Goal: Task Accomplishment & Management: Manage account settings

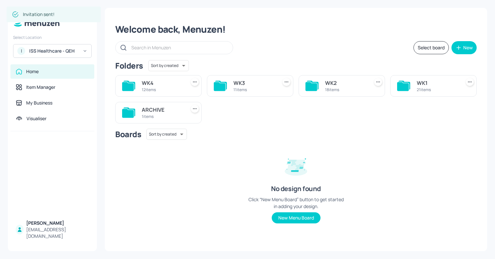
click at [54, 49] on div "ISS Healthcare - QEH" at bounding box center [53, 51] width 49 height 7
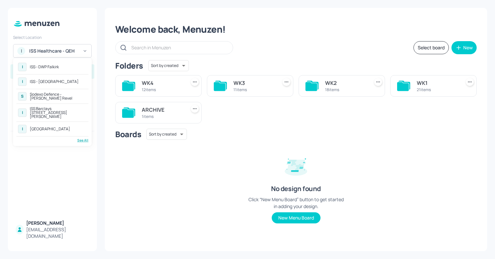
click at [81, 138] on div "See All" at bounding box center [52, 140] width 72 height 5
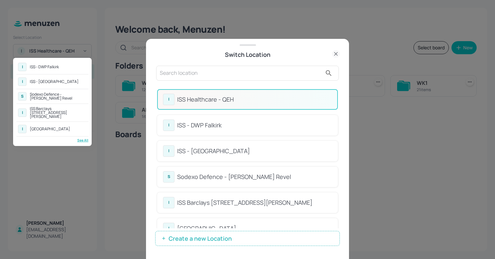
click at [180, 71] on div at bounding box center [247, 129] width 495 height 259
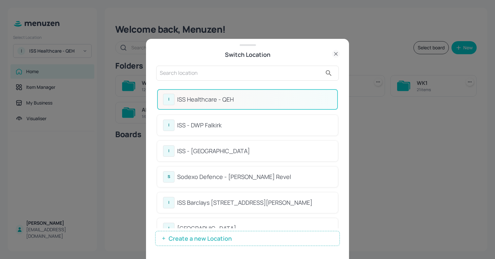
click at [175, 77] on input "text" at bounding box center [241, 73] width 162 height 10
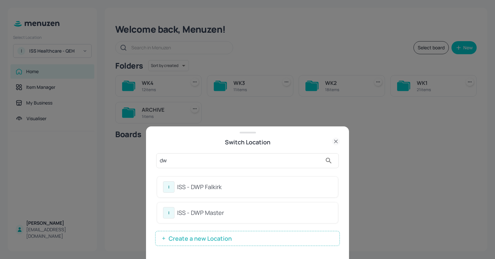
type input "dw"
click at [199, 216] on div "ISS - DWP Master" at bounding box center [254, 213] width 155 height 9
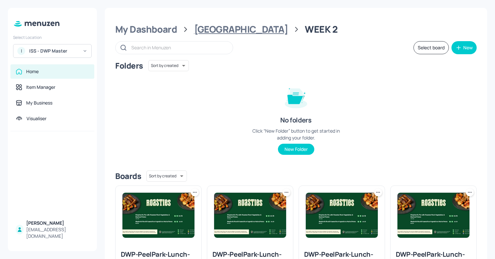
click at [229, 31] on div "[GEOGRAPHIC_DATA]" at bounding box center [241, 30] width 94 height 12
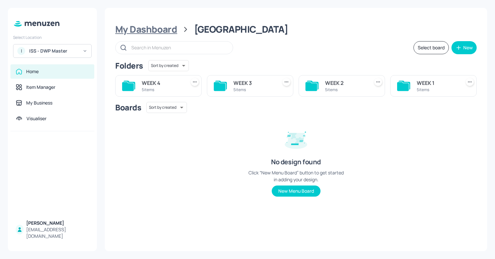
click at [171, 30] on div "My Dashboard" at bounding box center [146, 30] width 62 height 12
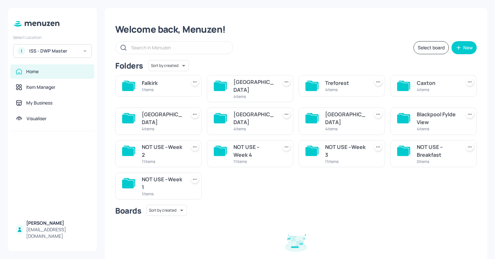
click at [163, 112] on div "Leeds" at bounding box center [162, 119] width 41 height 16
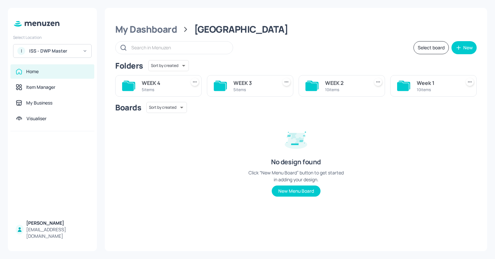
click at [346, 88] on div "10 items" at bounding box center [345, 90] width 41 height 6
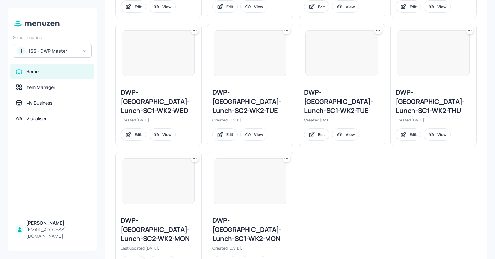
scroll to position [293, 0]
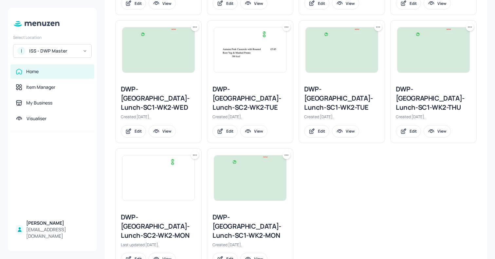
click at [236, 163] on img at bounding box center [250, 178] width 72 height 45
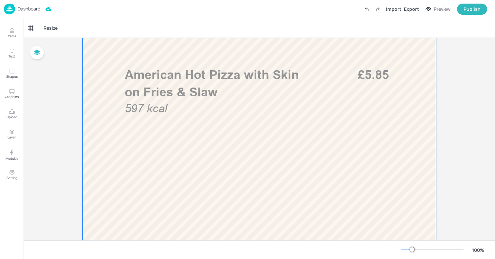
scroll to position [343, 0]
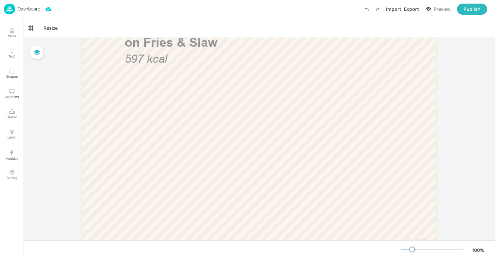
click at [12, 6] on img at bounding box center [9, 9] width 11 height 11
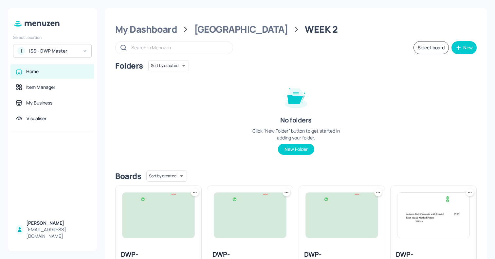
scroll to position [293, 0]
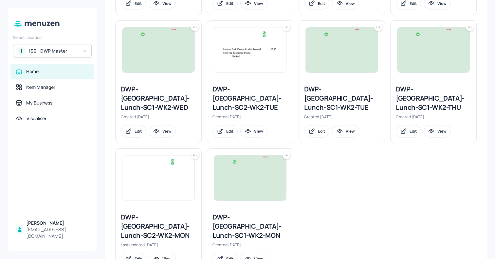
click at [131, 170] on img at bounding box center [158, 178] width 72 height 45
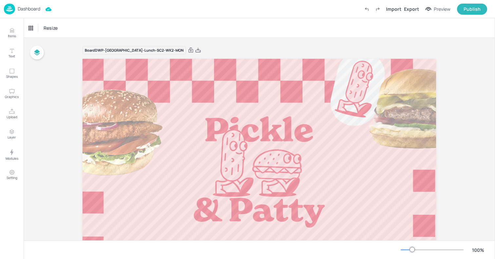
click at [14, 6] on img at bounding box center [9, 9] width 11 height 11
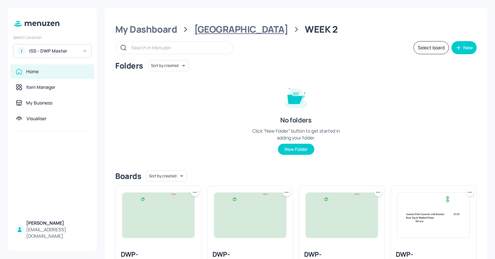
click at [211, 30] on div "Leeds" at bounding box center [241, 30] width 94 height 12
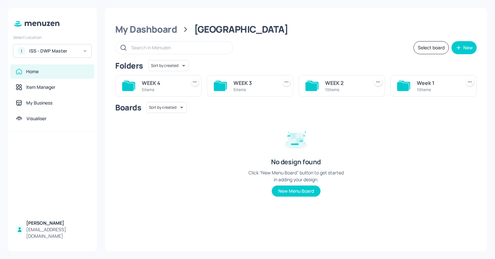
click at [253, 84] on div "WEEK 3" at bounding box center [253, 83] width 41 height 8
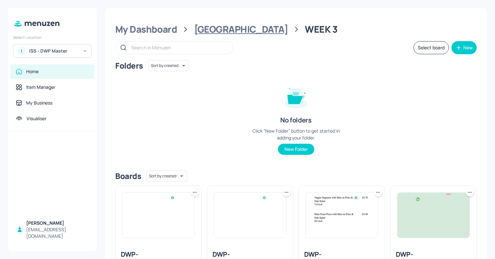
click at [209, 29] on div "Leeds" at bounding box center [241, 30] width 94 height 12
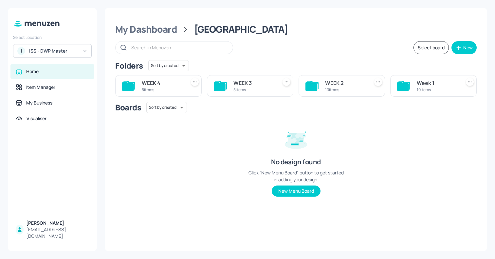
click at [251, 83] on div "WEEK 3" at bounding box center [253, 83] width 41 height 8
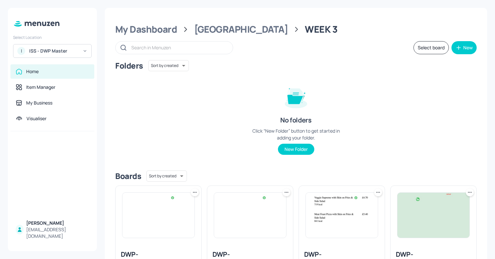
scroll to position [174, 0]
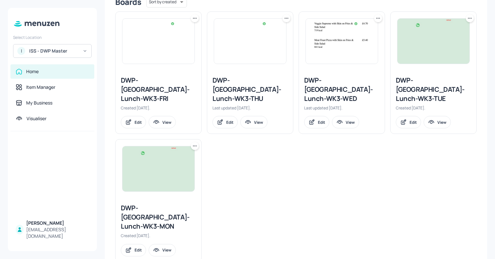
click at [144, 165] on img at bounding box center [158, 169] width 72 height 45
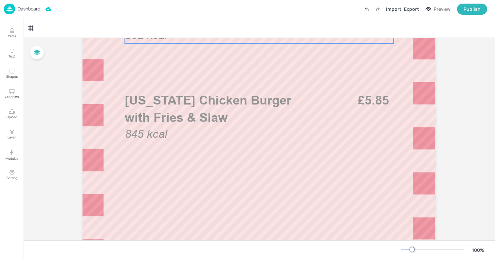
scroll to position [327, 0]
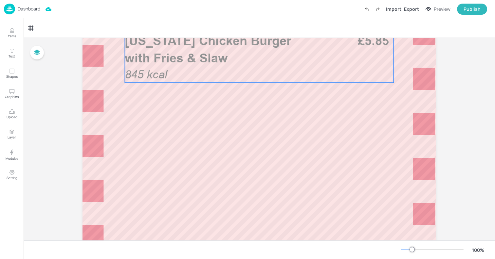
click at [173, 75] on div "Louisiana Chicken Burger with Fries & Slaw 845 kcal £5.85" at bounding box center [259, 57] width 269 height 51
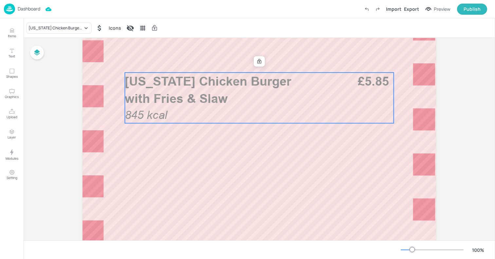
scroll to position [265, 0]
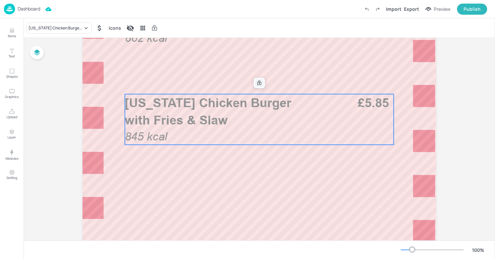
click at [256, 81] on icon at bounding box center [258, 82] width 5 height 5
click at [256, 83] on icon at bounding box center [258, 82] width 5 height 5
click at [262, 83] on div at bounding box center [259, 83] width 9 height 9
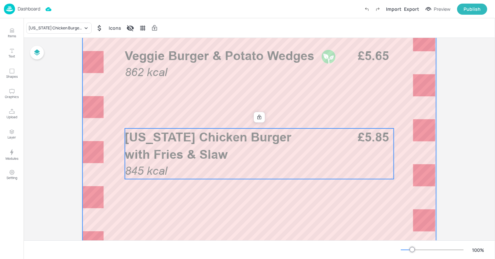
scroll to position [216, 0]
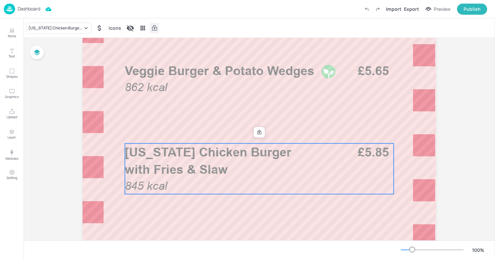
click at [151, 30] on icon at bounding box center [154, 28] width 7 height 7
click at [151, 31] on icon at bounding box center [154, 28] width 7 height 7
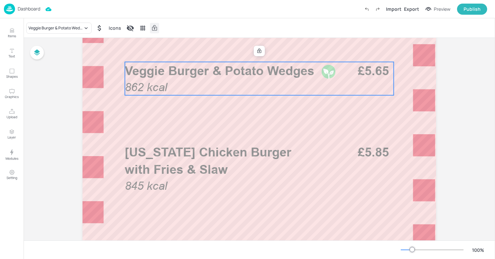
click at [168, 78] on p "Veggie Burger & Potato Wedges" at bounding box center [221, 70] width 192 height 17
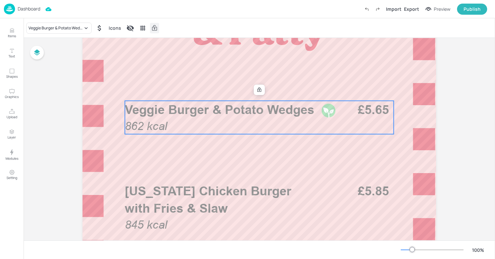
scroll to position [165, 0]
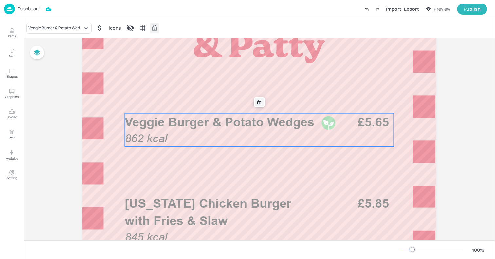
click at [257, 100] on icon at bounding box center [259, 102] width 4 height 5
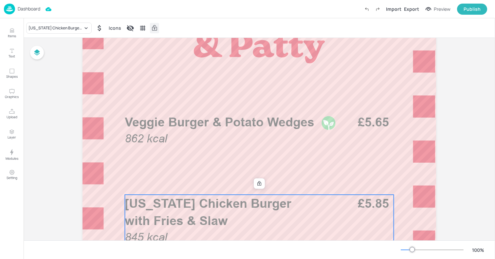
click at [206, 207] on span "Louisiana Chicken Burger with Fries & Slaw" at bounding box center [208, 212] width 167 height 32
click at [256, 184] on icon at bounding box center [258, 183] width 5 height 5
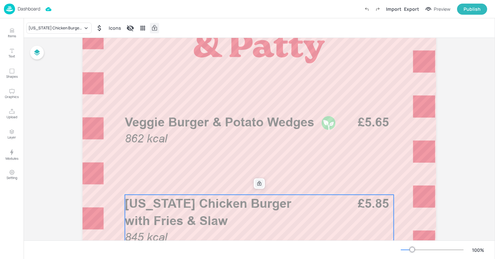
click at [256, 184] on icon at bounding box center [258, 183] width 5 height 5
click at [153, 28] on icon at bounding box center [154, 28] width 7 height 7
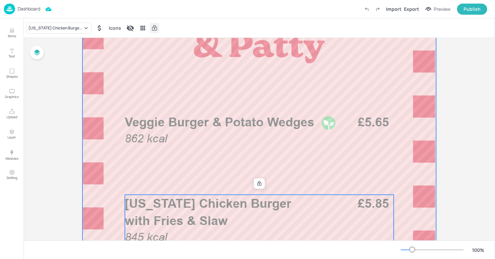
click at [199, 194] on div at bounding box center [258, 208] width 353 height 628
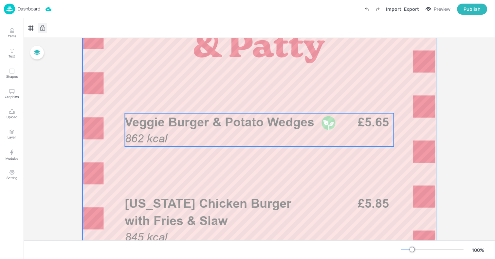
click at [189, 128] on span "Veggie Burger & Potato Wedges" at bounding box center [219, 122] width 189 height 15
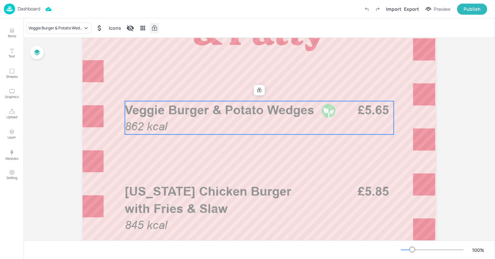
scroll to position [165, 0]
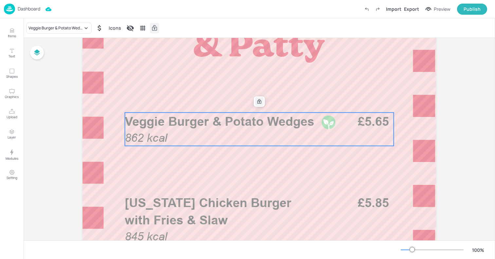
click at [256, 102] on icon at bounding box center [258, 101] width 5 height 5
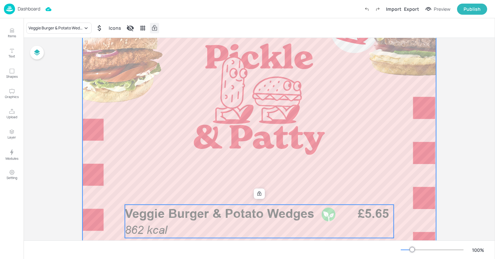
scroll to position [13, 0]
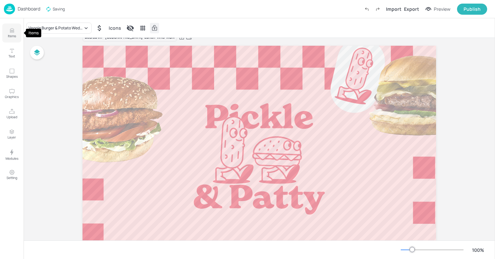
click at [11, 34] on p "Items" at bounding box center [12, 36] width 8 height 5
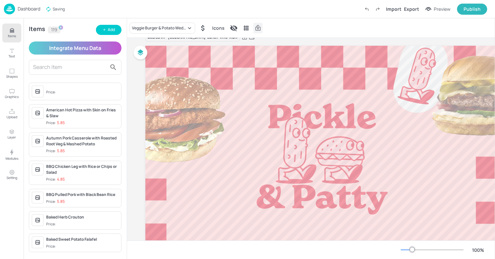
click at [75, 67] on input "text" at bounding box center [70, 67] width 74 height 10
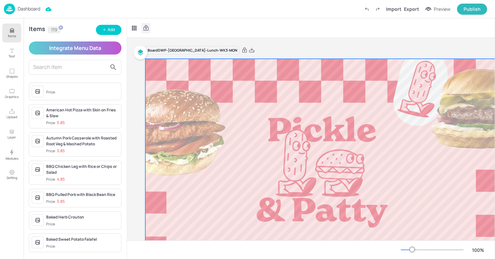
click at [146, 28] on icon at bounding box center [146, 28] width 5 height 6
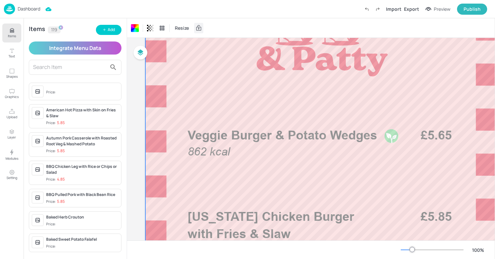
scroll to position [201, 0]
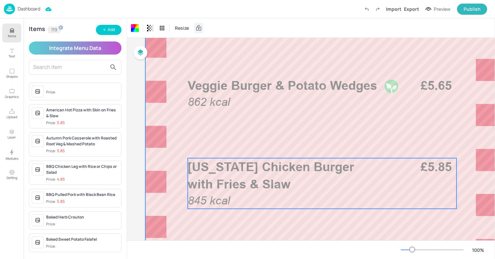
click at [290, 175] on p "Louisiana Chicken Burger with Fries & Slaw" at bounding box center [283, 175] width 192 height 35
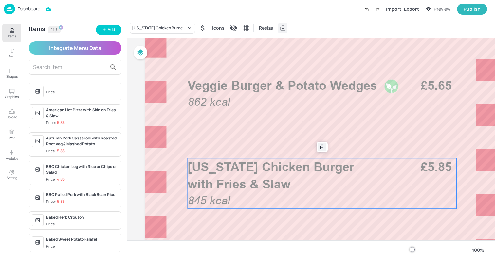
click at [321, 149] on icon at bounding box center [322, 147] width 4 height 5
click at [335, 148] on icon "Duplicate" at bounding box center [334, 147] width 5 height 5
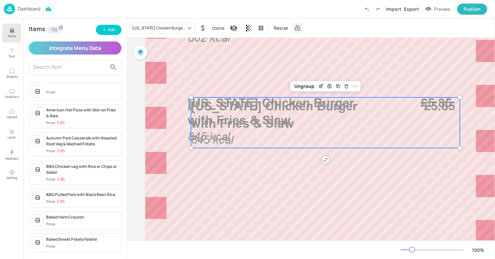
scroll to position [302, 0]
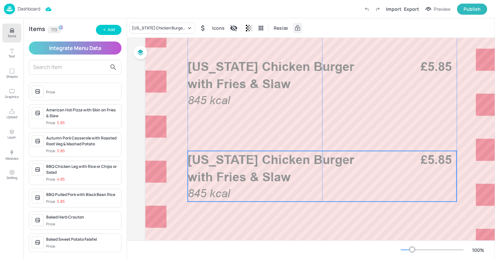
drag, startPoint x: 211, startPoint y: 77, endPoint x: 208, endPoint y: 167, distance: 90.0
click at [208, 167] on p "Louisiana Chicken Burger with Fries & Slaw" at bounding box center [283, 168] width 192 height 35
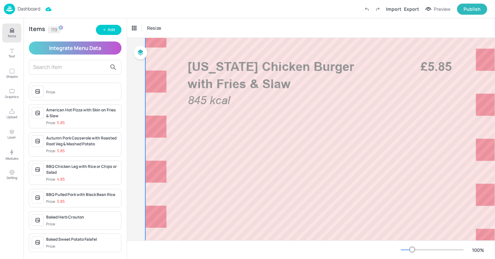
scroll to position [0, 0]
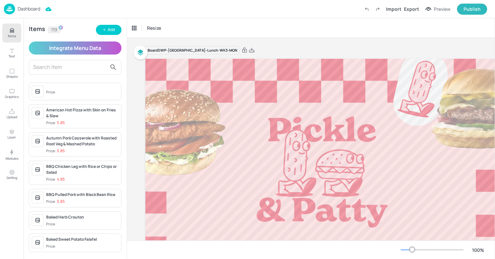
click at [193, 27] on div "Resize" at bounding box center [311, 27] width 368 height 19
click at [13, 10] on img at bounding box center [9, 9] width 11 height 11
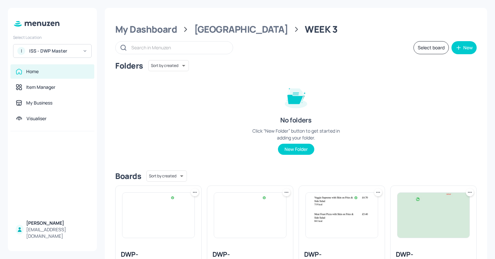
scroll to position [174, 0]
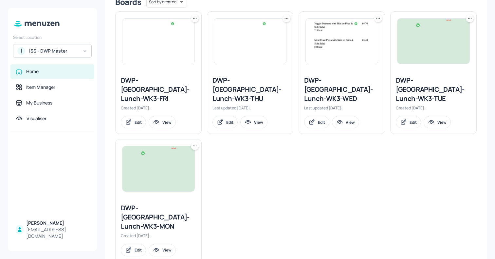
click at [194, 143] on icon at bounding box center [194, 146] width 7 height 7
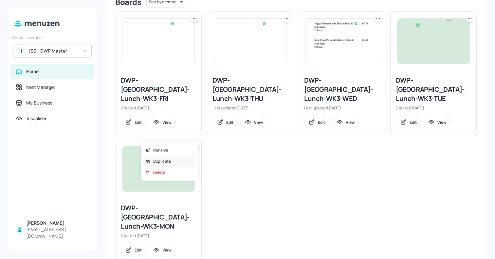
click at [176, 159] on div "Duplicate" at bounding box center [169, 161] width 52 height 11
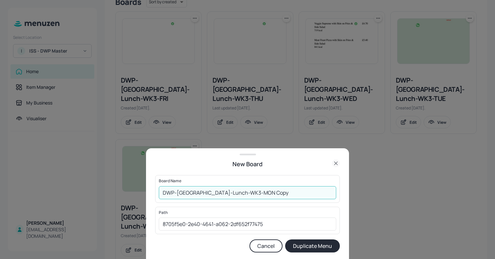
drag, startPoint x: 237, startPoint y: 192, endPoint x: 290, endPoint y: 195, distance: 52.4
click at [290, 195] on input "DWP-Leeds-Lunch-WK3-MON Copy" at bounding box center [247, 192] width 177 height 13
type input "DWP-Leeds-Lunch-WK3-MON -131025"
click at [285, 240] on button "Duplicate Menu" at bounding box center [312, 246] width 55 height 13
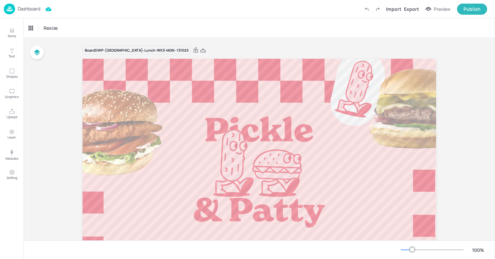
click at [20, 3] on div "Dashboard Import Export Preview Publish" at bounding box center [245, 9] width 483 height 18
click at [18, 8] on p "Dashboard" at bounding box center [29, 9] width 23 height 5
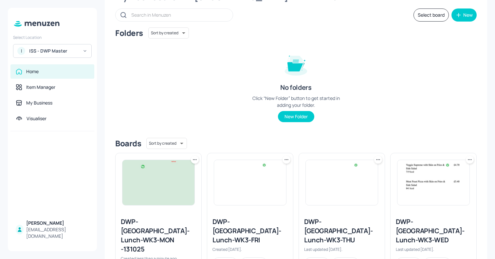
scroll to position [48, 0]
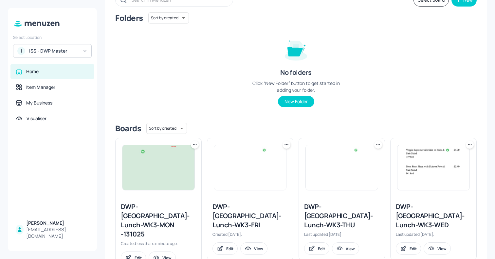
click at [194, 148] on icon at bounding box center [194, 145] width 7 height 7
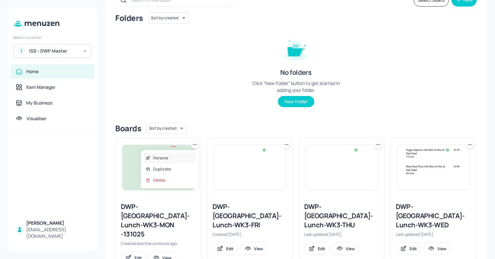
click at [173, 158] on div "Rename" at bounding box center [169, 158] width 52 height 11
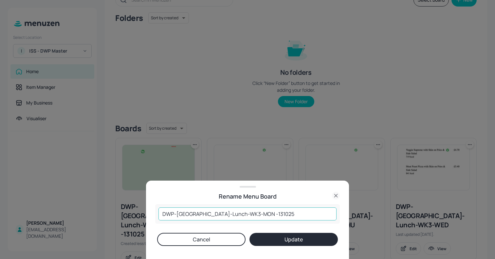
click at [160, 213] on input "DWP-Leeds-Lunch-WK3-MON -131025" at bounding box center [247, 214] width 178 height 13
type input "01ed0DWP-Leeds-Lunch-WK3-MON -131025"
click at [303, 243] on button "Update" at bounding box center [293, 239] width 88 height 13
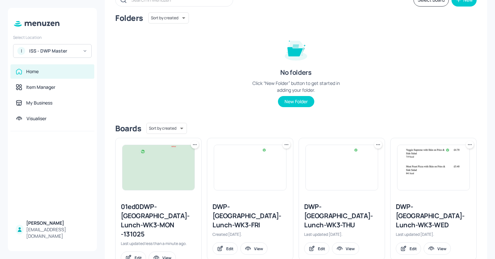
click at [148, 190] on img at bounding box center [158, 167] width 72 height 45
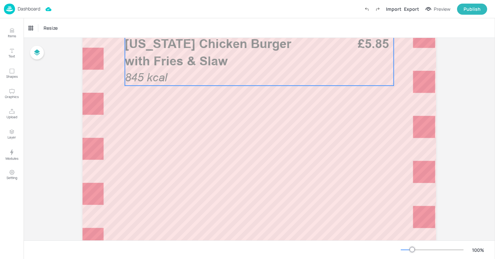
click at [170, 83] on p "845 kcal" at bounding box center [149, 78] width 48 height 16
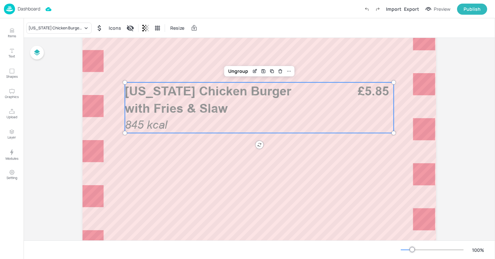
scroll to position [259, 0]
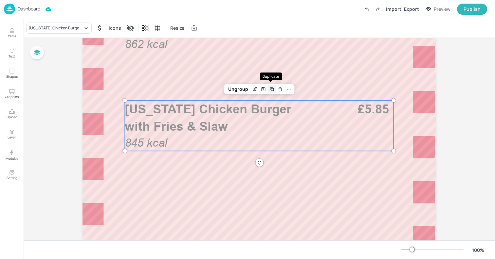
click at [270, 88] on icon "Duplicate" at bounding box center [271, 89] width 3 height 3
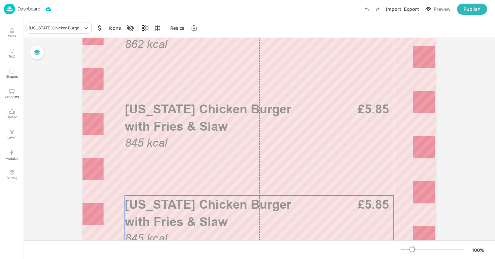
drag, startPoint x: 165, startPoint y: 121, endPoint x: 161, endPoint y: 214, distance: 92.3
click at [161, 214] on p "Louisiana Chicken Burger with Fries & Slaw" at bounding box center [221, 213] width 192 height 35
click at [51, 28] on div "Louisiana Chicken Burger with Fries & Slaw" at bounding box center [55, 28] width 54 height 6
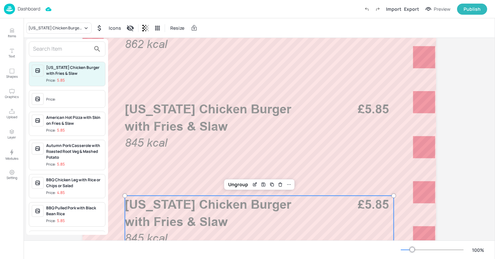
click at [45, 46] on input "text" at bounding box center [62, 49] width 58 height 10
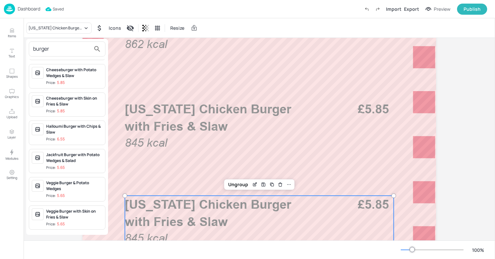
scroll to position [0, 0]
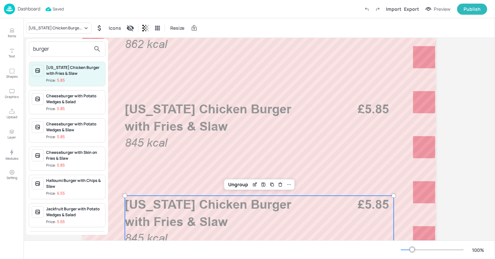
type input "burger"
click at [10, 31] on div at bounding box center [247, 129] width 495 height 259
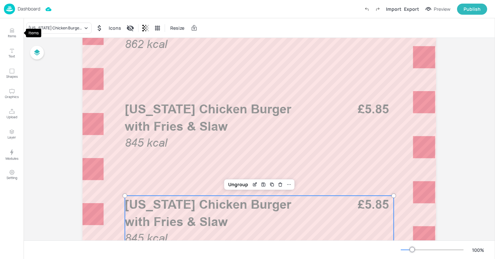
click at [10, 31] on icon "Items" at bounding box center [12, 31] width 4 height 0
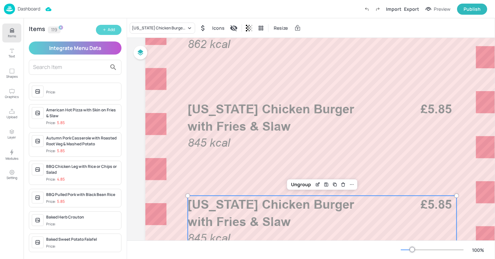
click at [106, 31] on icon "button" at bounding box center [104, 30] width 4 height 4
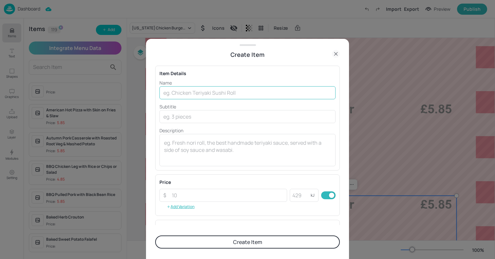
click at [177, 95] on input "text" at bounding box center [247, 92] width 176 height 13
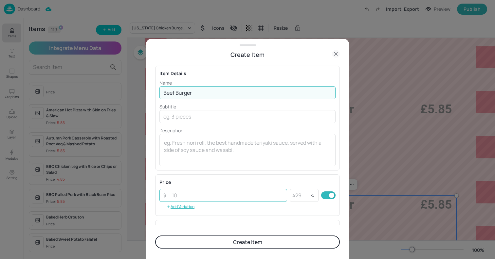
type input "Beef Burger"
click at [192, 195] on input "number" at bounding box center [227, 195] width 119 height 13
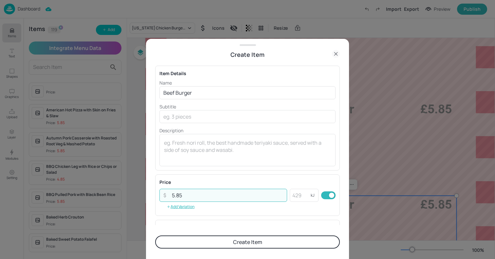
type input "5.85"
click at [155, 236] on button "Create Item" at bounding box center [247, 242] width 185 height 13
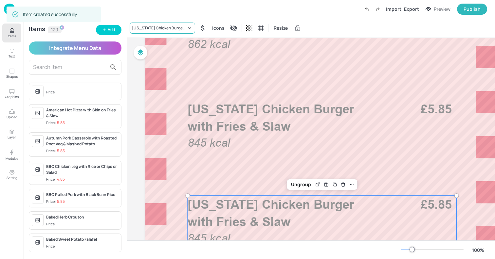
click at [146, 26] on div "Louisiana Chicken Burger with Fries & Slaw" at bounding box center [159, 28] width 54 height 6
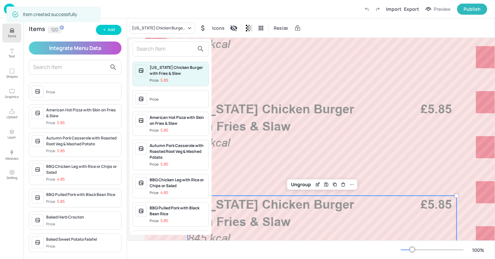
click at [149, 51] on input "text" at bounding box center [165, 49] width 58 height 10
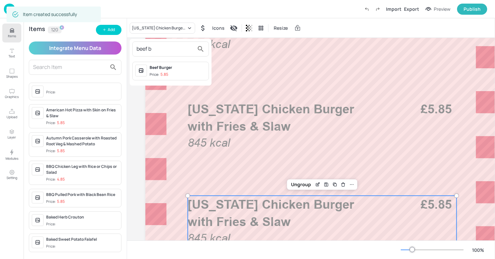
type input "beef b"
click at [168, 71] on div "Beef Burger Price: 5.85" at bounding box center [177, 71] width 56 height 13
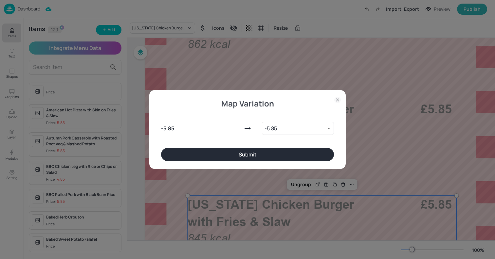
click at [285, 152] on button "Submit" at bounding box center [247, 154] width 173 height 13
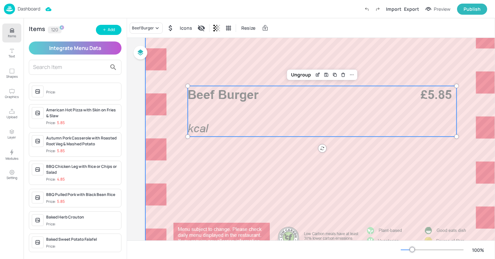
scroll to position [370, 0]
click at [304, 77] on div "Ungroup" at bounding box center [300, 74] width 25 height 9
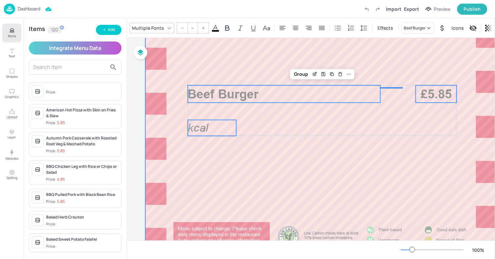
click at [290, 168] on div at bounding box center [321, 3] width 353 height 628
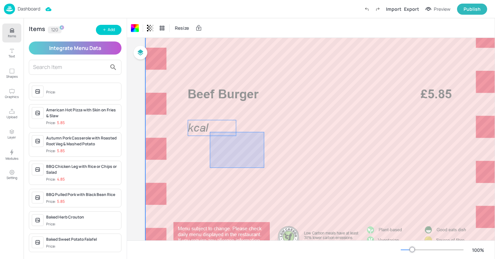
drag, startPoint x: 264, startPoint y: 168, endPoint x: 202, endPoint y: 129, distance: 73.7
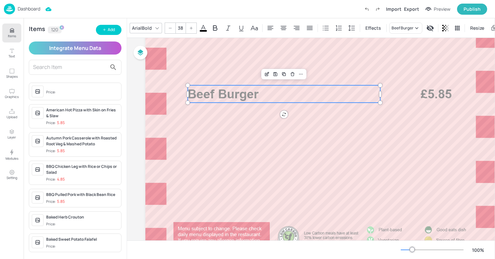
click at [217, 94] on span "Beef Burger" at bounding box center [222, 94] width 71 height 15
click at [445, 101] on p "£5.85" at bounding box center [435, 93] width 41 height 17
click at [306, 74] on div "Group" at bounding box center [300, 74] width 19 height 9
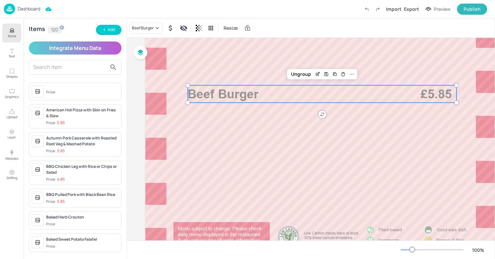
scroll to position [0, 0]
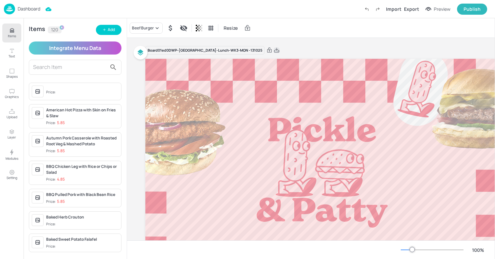
click at [273, 49] on icon at bounding box center [276, 50] width 6 height 7
click at [30, 13] on div "Dashboard" at bounding box center [22, 9] width 36 height 11
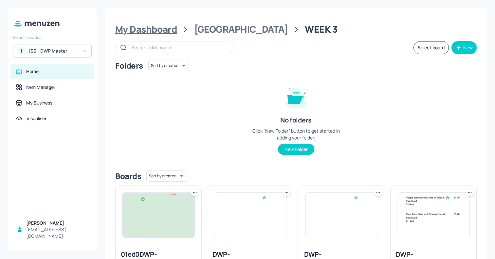
click at [130, 30] on div "My Dashboard" at bounding box center [146, 30] width 62 height 12
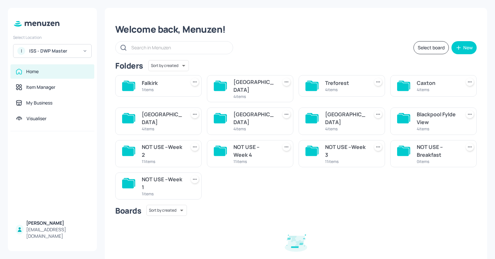
click at [54, 46] on div "I ISS - DWP Master" at bounding box center [52, 51] width 79 height 14
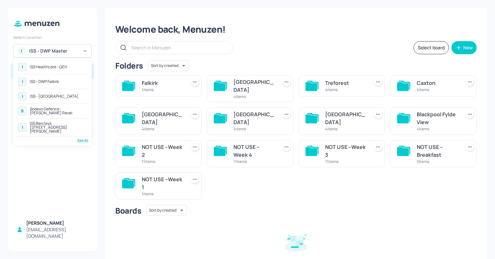
click at [80, 138] on div "See All" at bounding box center [52, 140] width 72 height 5
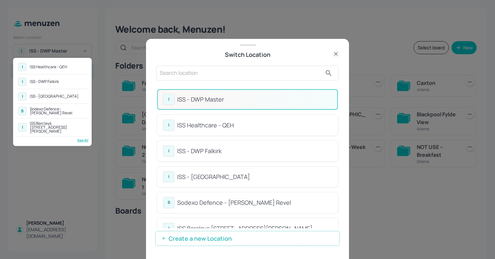
click at [190, 76] on div at bounding box center [247, 129] width 495 height 259
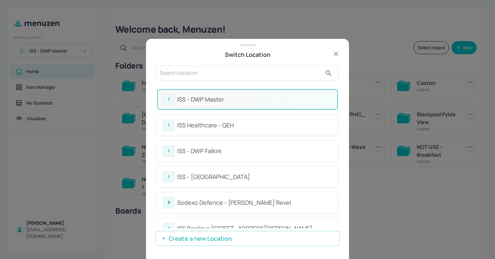
click at [177, 73] on input "text" at bounding box center [241, 73] width 162 height 10
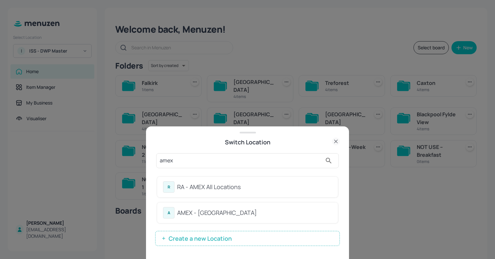
type input "amex"
click at [205, 186] on div "RA - AMEX All Locations" at bounding box center [254, 187] width 155 height 9
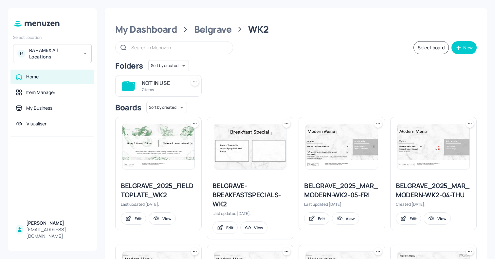
click at [270, 147] on img at bounding box center [250, 146] width 72 height 45
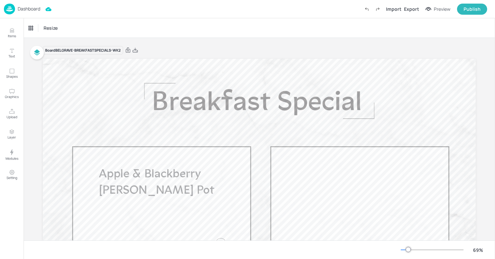
click at [149, 57] on div "Board BELGRAVE-BREAKFASTSPECIALS-WK2 Apple & Blackberry [PERSON_NAME] Pot" at bounding box center [259, 182] width 432 height 273
click at [23, 7] on p "Dashboard" at bounding box center [29, 9] width 23 height 5
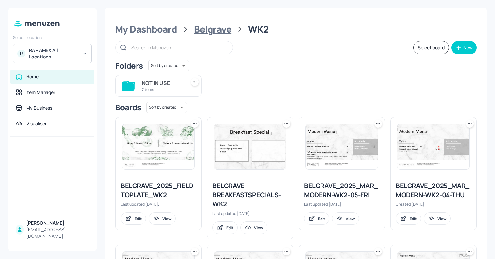
click at [203, 30] on div "Belgrave" at bounding box center [213, 30] width 38 height 12
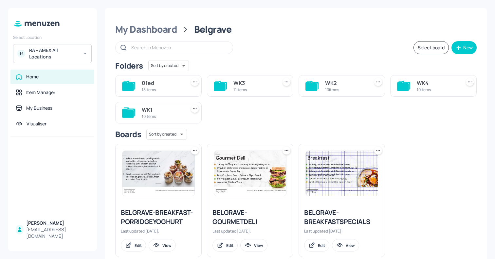
click at [251, 90] on div "11 items" at bounding box center [253, 90] width 41 height 6
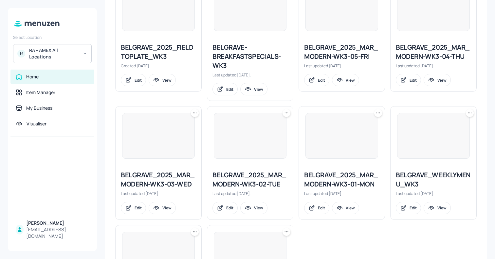
scroll to position [143, 0]
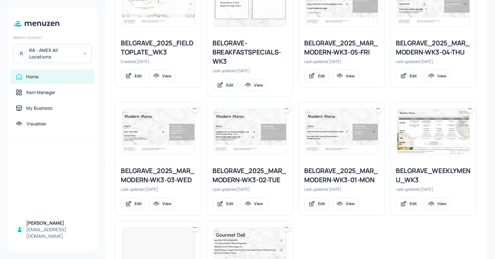
click at [230, 59] on div "BELGRAVE-BREAKFASTSPECIALS-WK3" at bounding box center [249, 52] width 75 height 27
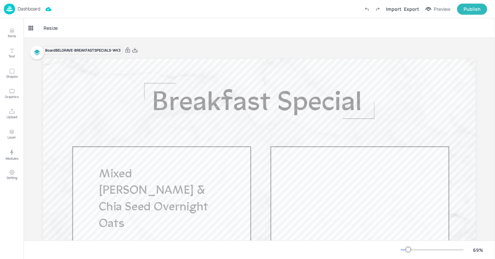
click at [27, 5] on div "Dashboard" at bounding box center [22, 9] width 36 height 11
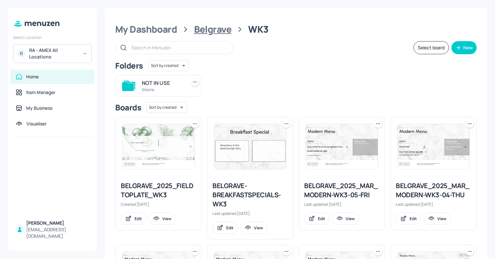
click at [213, 31] on div "Belgrave" at bounding box center [213, 30] width 38 height 12
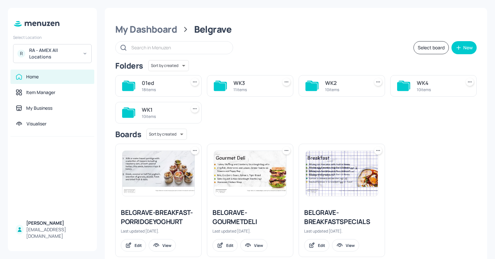
click at [397, 88] on icon at bounding box center [403, 86] width 12 height 9
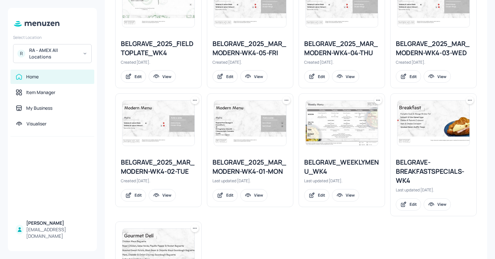
scroll to position [127, 0]
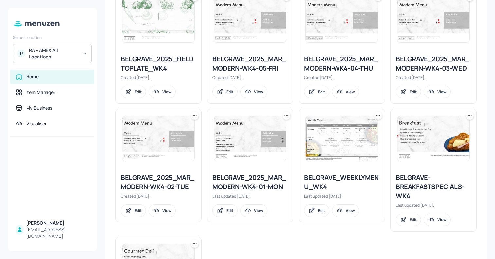
click at [433, 152] on img at bounding box center [433, 138] width 72 height 45
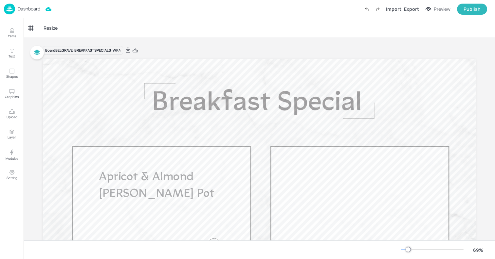
click at [21, 9] on p "Dashboard" at bounding box center [29, 9] width 23 height 5
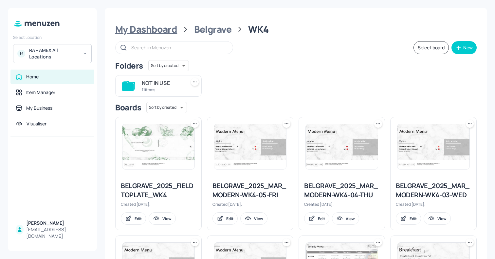
click at [159, 30] on div "My Dashboard" at bounding box center [146, 30] width 62 height 12
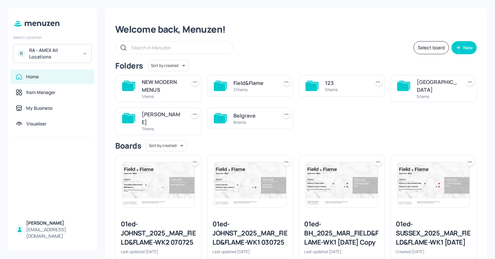
click at [234, 115] on div "Belgrave" at bounding box center [253, 116] width 41 height 8
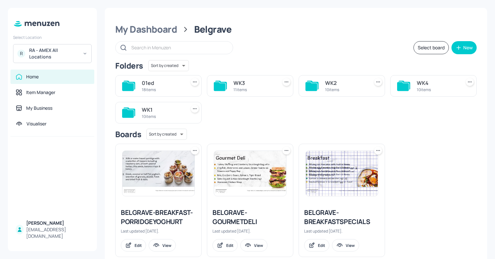
click at [164, 115] on div "10 items" at bounding box center [162, 117] width 41 height 6
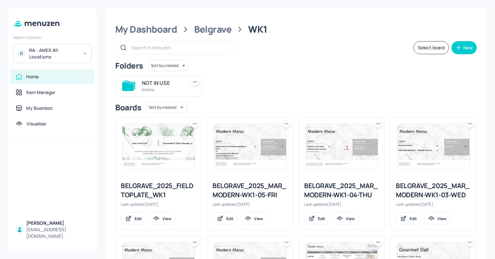
scroll to position [234, 0]
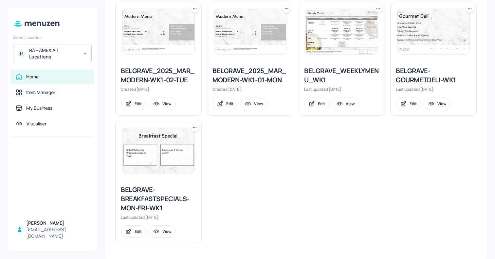
click at [150, 149] on img at bounding box center [158, 150] width 72 height 45
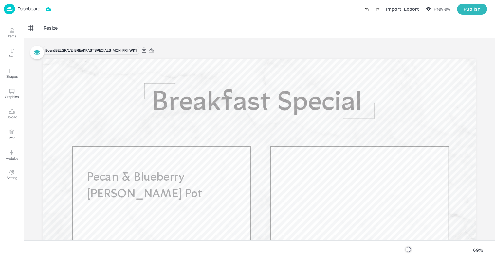
click at [19, 7] on p "Dashboard" at bounding box center [29, 9] width 23 height 5
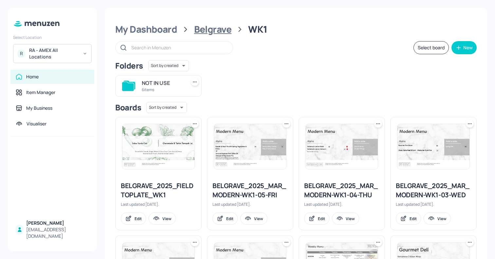
click at [215, 24] on div "Belgrave" at bounding box center [213, 30] width 38 height 12
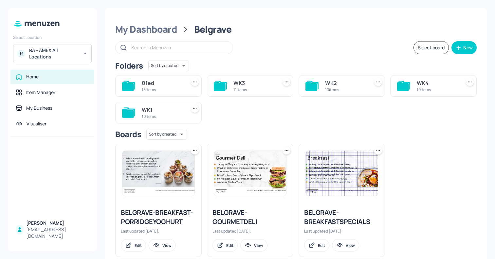
click at [337, 85] on div "WK2" at bounding box center [345, 83] width 41 height 8
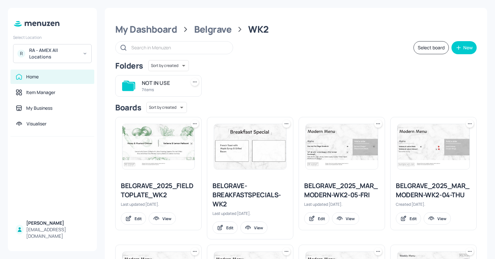
click at [247, 152] on img at bounding box center [250, 146] width 72 height 45
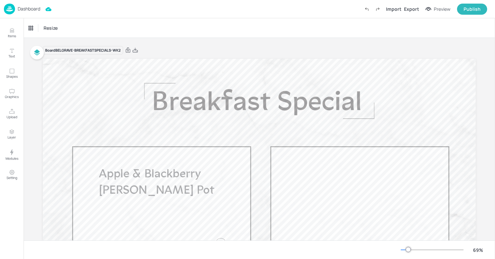
click at [22, 11] on p "Dashboard" at bounding box center [29, 9] width 23 height 5
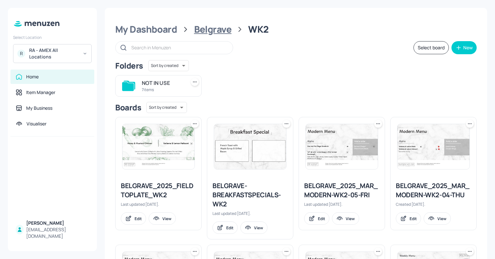
click at [203, 24] on div "Belgrave" at bounding box center [213, 30] width 38 height 12
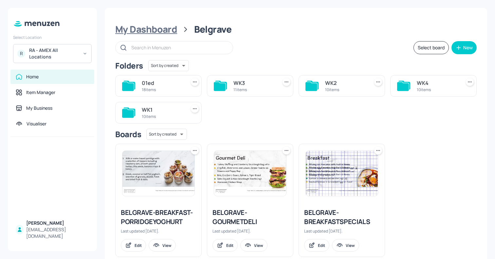
click at [149, 34] on div "My Dashboard" at bounding box center [146, 30] width 62 height 12
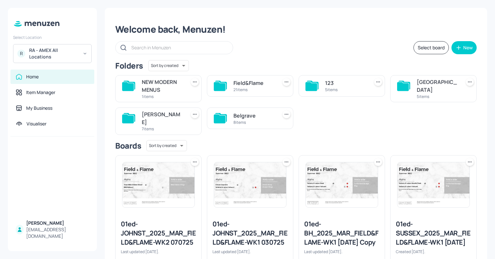
click at [169, 115] on div "John St" at bounding box center [162, 119] width 41 height 16
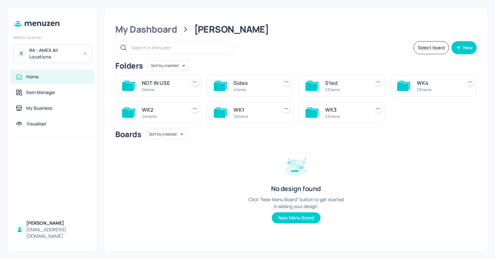
click at [337, 110] on div "WK3" at bounding box center [345, 110] width 41 height 8
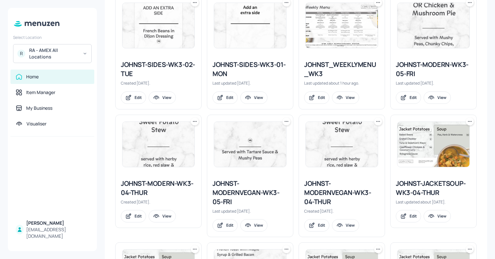
scroll to position [217, 0]
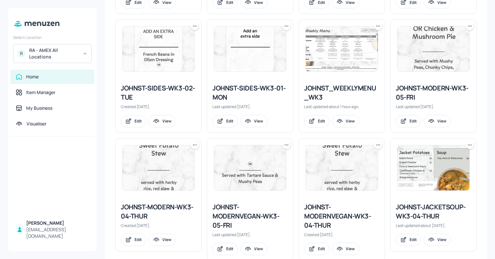
click at [333, 64] on img at bounding box center [342, 48] width 72 height 45
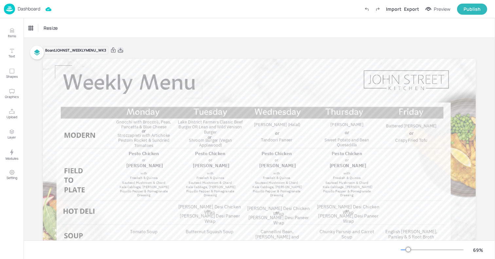
click at [120, 51] on icon at bounding box center [120, 50] width 6 height 7
click at [153, 17] on div "Dashboard Import Export Preview Publish" at bounding box center [245, 9] width 483 height 18
click at [18, 8] on p "Dashboard" at bounding box center [29, 9] width 23 height 5
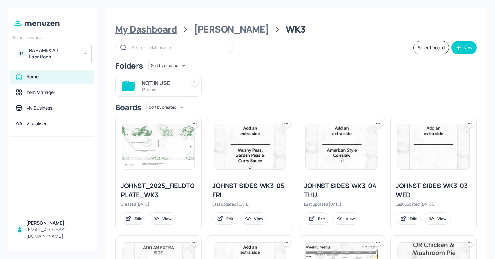
click at [161, 27] on div "My Dashboard" at bounding box center [146, 30] width 62 height 12
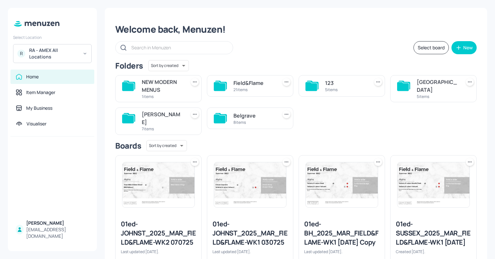
click at [417, 86] on div "Sussex House" at bounding box center [436, 86] width 41 height 16
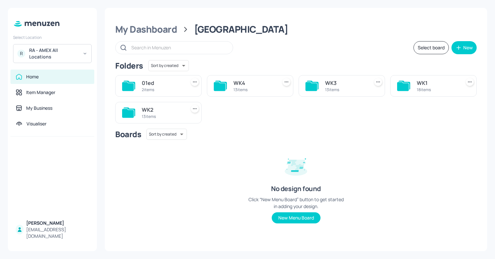
click at [322, 82] on div "WK3 13 items" at bounding box center [341, 86] width 86 height 22
click at [332, 82] on div "WK3" at bounding box center [345, 83] width 41 height 8
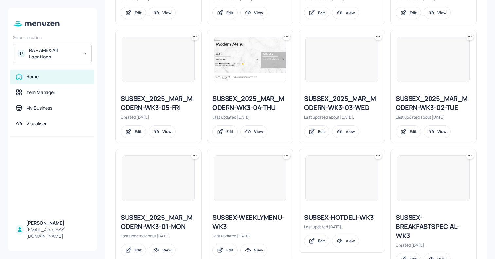
scroll to position [234, 0]
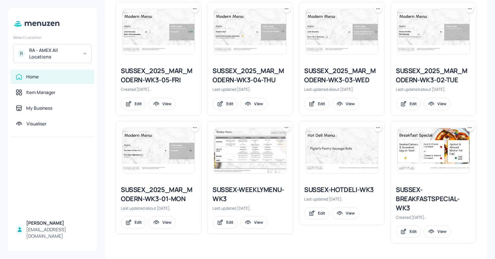
click at [259, 151] on img at bounding box center [250, 150] width 72 height 45
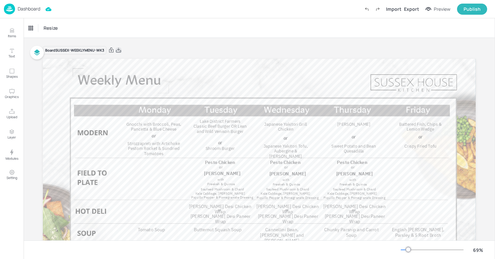
click at [120, 49] on icon at bounding box center [118, 50] width 6 height 7
click at [116, 31] on div "Resize" at bounding box center [259, 27] width 471 height 19
click at [20, 9] on p "Dashboard" at bounding box center [29, 9] width 23 height 5
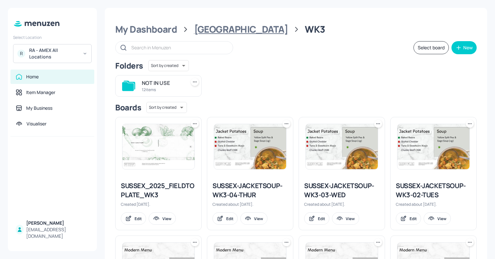
click at [210, 29] on div "Sussex House" at bounding box center [241, 30] width 94 height 12
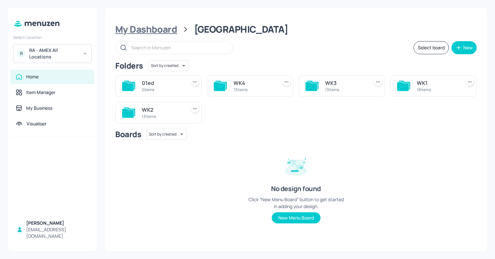
click at [148, 29] on div "My Dashboard" at bounding box center [146, 30] width 62 height 12
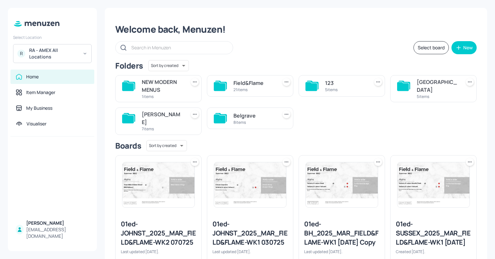
click at [157, 116] on div "John St" at bounding box center [162, 119] width 41 height 16
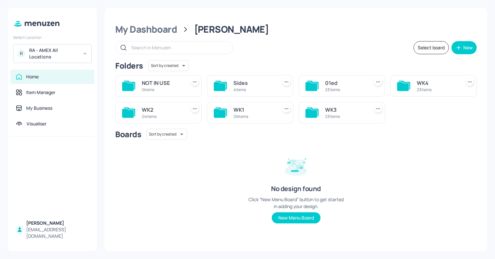
click at [332, 112] on div "WK3" at bounding box center [345, 110] width 41 height 8
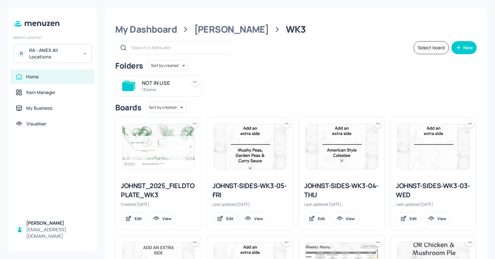
click at [146, 155] on img at bounding box center [158, 146] width 72 height 45
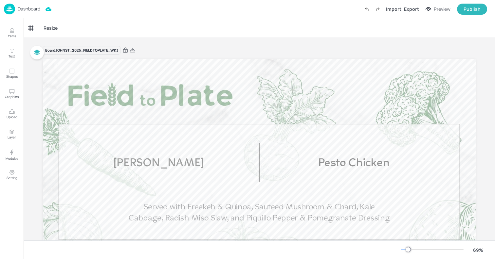
click at [15, 8] on div "Dashboard" at bounding box center [22, 9] width 36 height 11
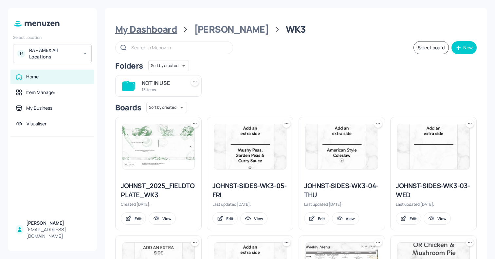
click at [144, 30] on div "My Dashboard" at bounding box center [146, 30] width 62 height 12
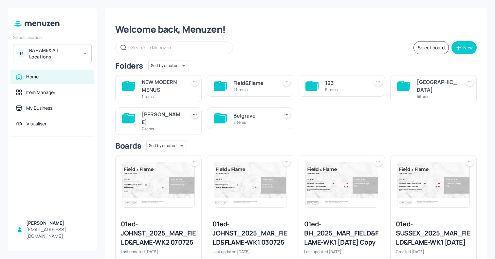
click at [286, 31] on div "Welcome back, Menuzen!" at bounding box center [295, 30] width 361 height 12
click at [38, 51] on div "RA - AMEX All Locations" at bounding box center [53, 53] width 49 height 13
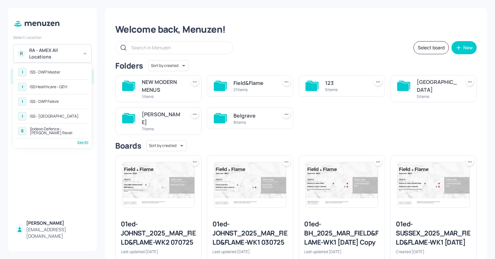
click at [80, 143] on div "See All" at bounding box center [52, 142] width 72 height 5
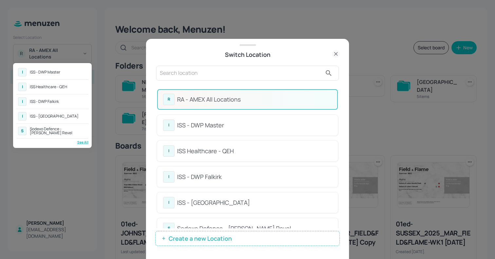
click at [211, 71] on div at bounding box center [247, 129] width 495 height 259
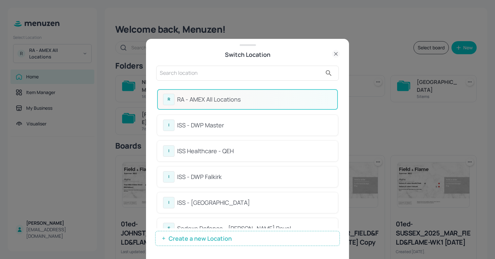
click at [200, 73] on input "text" at bounding box center [241, 73] width 162 height 10
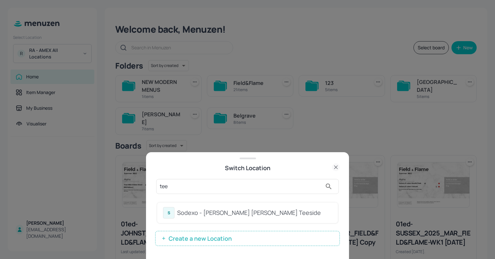
type input "tee"
click at [175, 214] on div "S Sodexo - Johnson Matthey Teeside" at bounding box center [247, 212] width 169 height 11
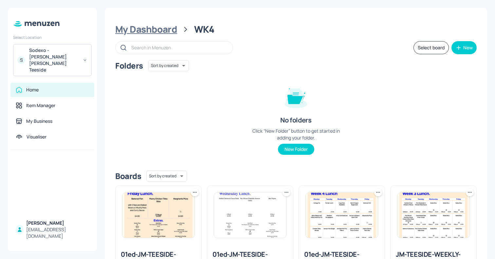
click at [163, 33] on div "My Dashboard" at bounding box center [146, 30] width 62 height 12
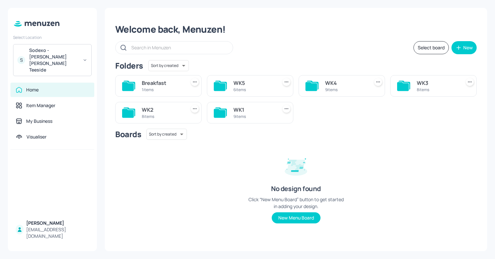
click at [243, 74] on div "WK5 6 items" at bounding box center [248, 83] width 92 height 27
click at [234, 85] on div "WK5" at bounding box center [253, 83] width 41 height 8
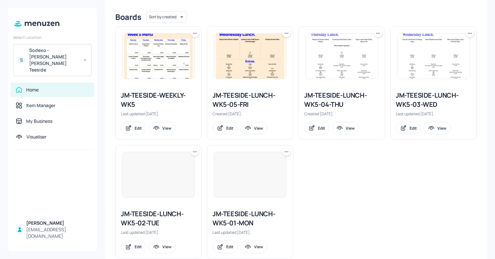
scroll to position [174, 0]
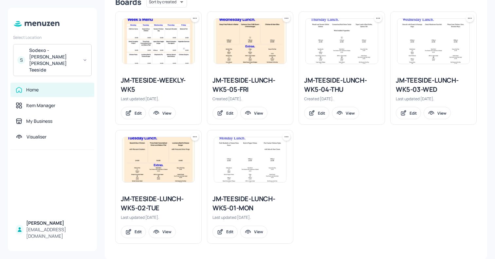
click at [248, 202] on div "JM-TEESIDE-LUNCH-WK5-01-MON" at bounding box center [249, 204] width 75 height 18
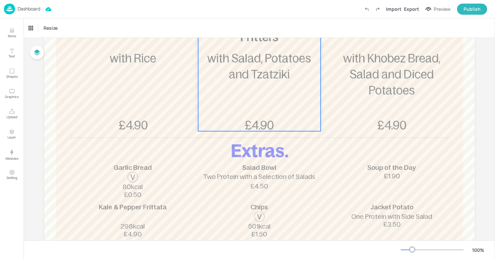
scroll to position [188, 0]
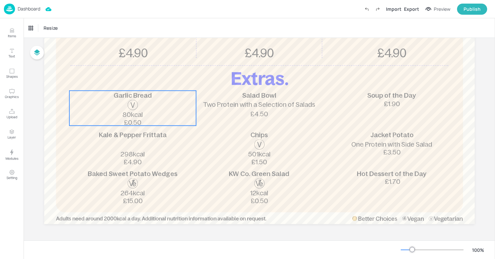
click at [140, 99] on span "Garlic Bread" at bounding box center [133, 95] width 38 height 7
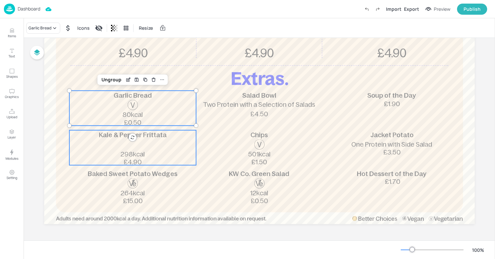
click at [113, 148] on div "Kale & Pepper Frittata 298kcal £4.90" at bounding box center [132, 148] width 127 height 35
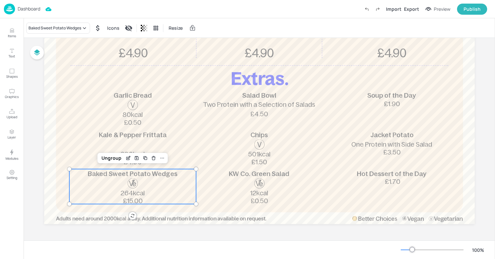
click at [110, 187] on div "Baked Sweet Potato Wedges 264kcal £15.00" at bounding box center [132, 186] width 127 height 35
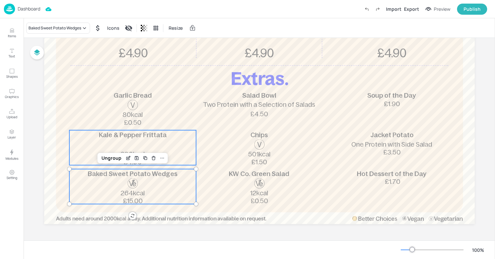
click at [90, 141] on div "Kale & Pepper Frittata 298kcal £4.90" at bounding box center [132, 148] width 127 height 35
click at [89, 118] on div "Group" at bounding box center [98, 119] width 19 height 9
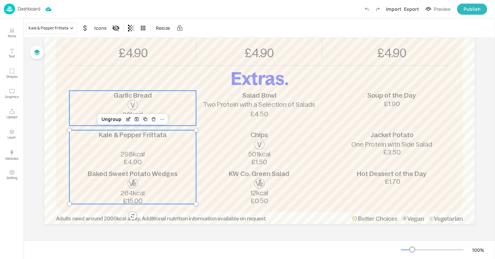
click at [87, 110] on div "Garlic Bread 80kcal £0.50" at bounding box center [132, 108] width 127 height 35
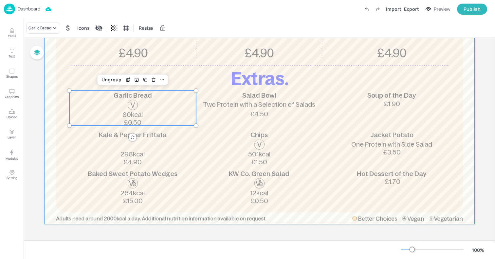
click at [86, 66] on div at bounding box center [259, 47] width 430 height 353
click at [94, 99] on p "Garlic Bread" at bounding box center [132, 95] width 127 height 9
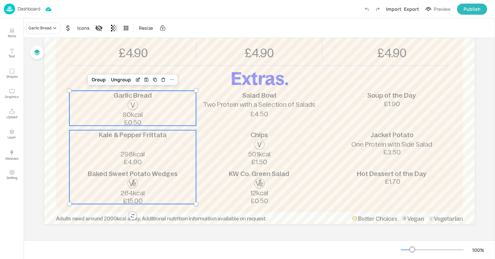
click at [94, 138] on p "Kale & Pepper Frittata" at bounding box center [132, 135] width 127 height 9
click at [109, 167] on div "Kale & Pepper Frittata 298kcal £4.90 Baked Sweet Potato Wedges 264kcal £15.00" at bounding box center [132, 168] width 127 height 74
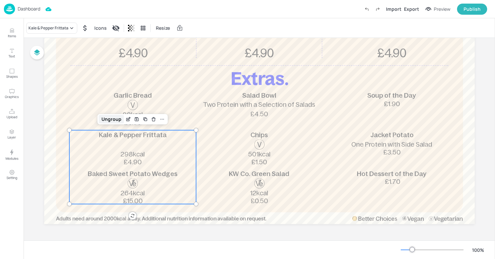
click at [116, 119] on div "Ungroup" at bounding box center [111, 119] width 25 height 9
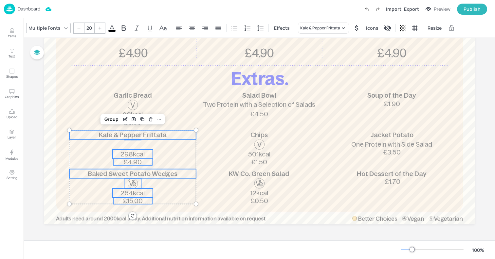
click at [66, 138] on div at bounding box center [259, 47] width 430 height 353
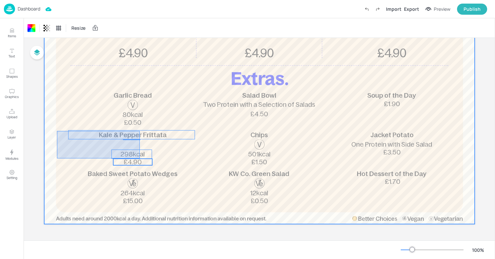
drag, startPoint x: 57, startPoint y: 131, endPoint x: 140, endPoint y: 159, distance: 87.2
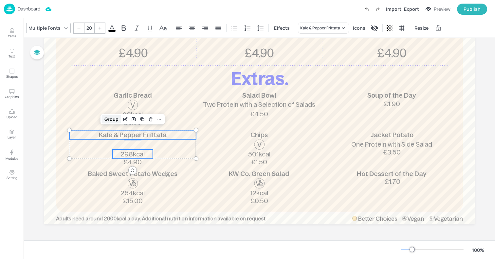
click at [115, 121] on div "Group" at bounding box center [111, 119] width 19 height 9
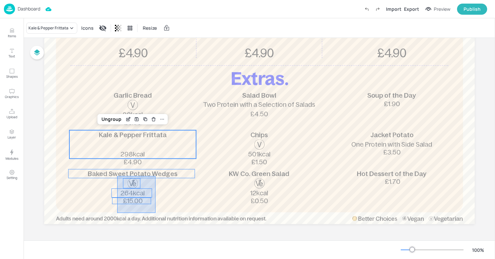
drag, startPoint x: 155, startPoint y: 213, endPoint x: 116, endPoint y: 177, distance: 53.0
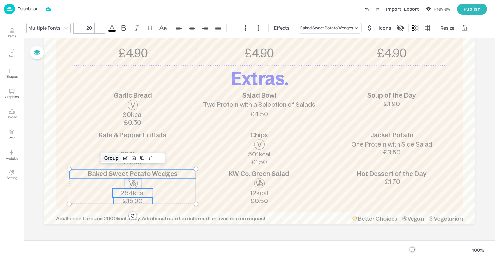
click at [109, 159] on div "Group" at bounding box center [111, 158] width 19 height 9
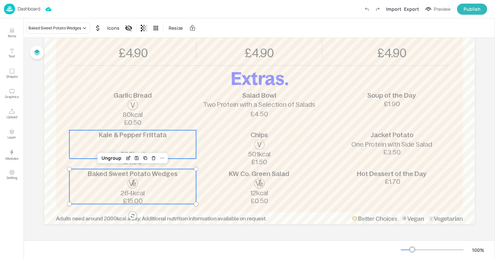
click at [97, 137] on p "Kale & Pepper Frittata" at bounding box center [132, 135] width 127 height 9
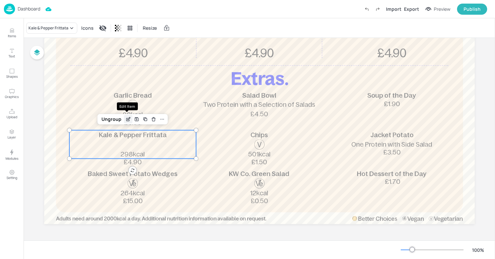
click at [125, 119] on icon "Edit Item" at bounding box center [128, 119] width 6 height 5
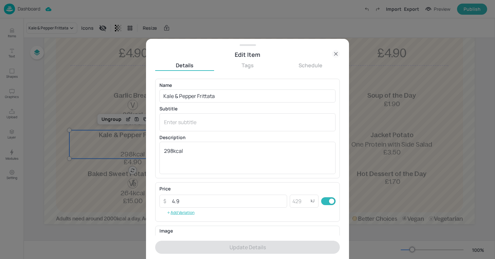
scroll to position [85, 0]
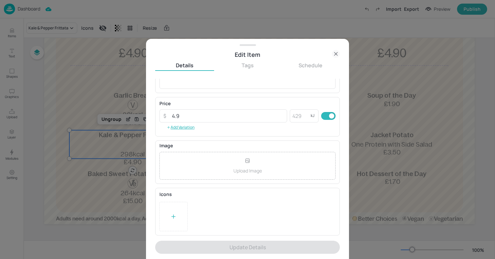
click at [170, 217] on icon at bounding box center [173, 217] width 7 height 7
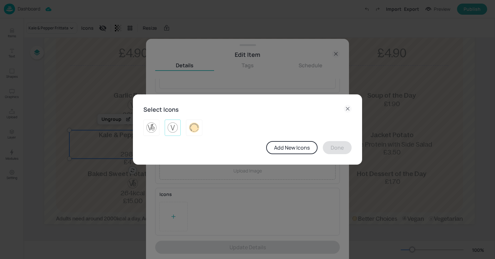
click at [172, 130] on img at bounding box center [172, 128] width 10 height 10
click at [341, 151] on button "Done" at bounding box center [337, 147] width 29 height 13
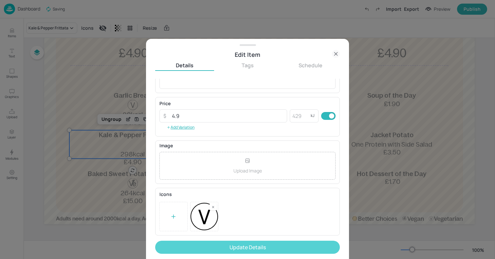
click at [210, 246] on button "Update Details" at bounding box center [247, 247] width 185 height 13
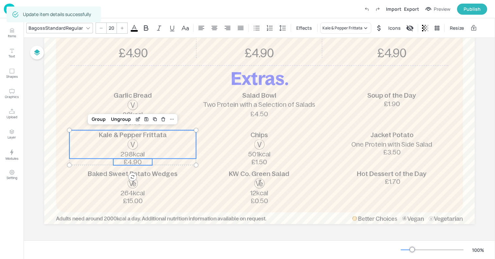
click at [130, 163] on span "£4.90" at bounding box center [132, 162] width 18 height 7
click at [97, 117] on div "Group" at bounding box center [98, 119] width 19 height 9
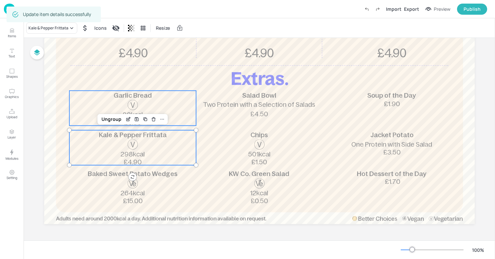
click at [106, 98] on p "Garlic Bread" at bounding box center [132, 95] width 127 height 9
click at [88, 139] on p "Kale & Pepper Frittata" at bounding box center [132, 135] width 127 height 9
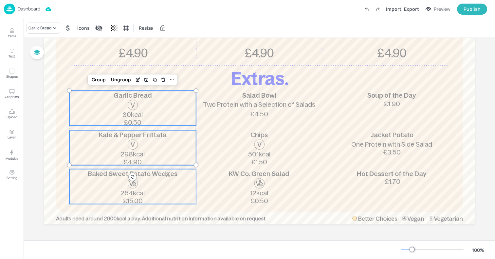
click at [94, 180] on div "Baked Sweet Potato Wedges 264kcal £15.00" at bounding box center [132, 186] width 127 height 35
click at [46, 26] on div "Garlic Bread" at bounding box center [39, 28] width 23 height 6
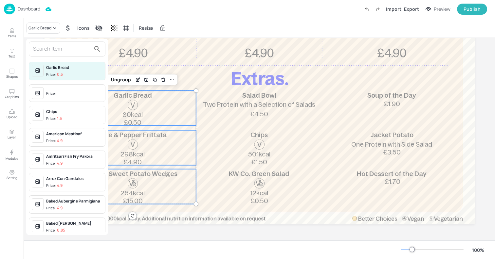
click at [49, 95] on div "Price:" at bounding box center [51, 94] width 11 height 6
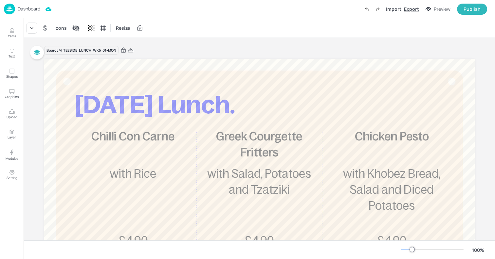
click at [417, 12] on div "Export" at bounding box center [411, 9] width 15 height 7
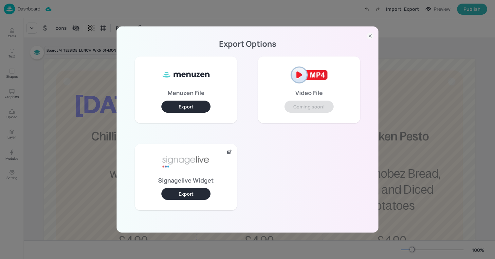
click at [180, 190] on button "Export" at bounding box center [185, 194] width 49 height 12
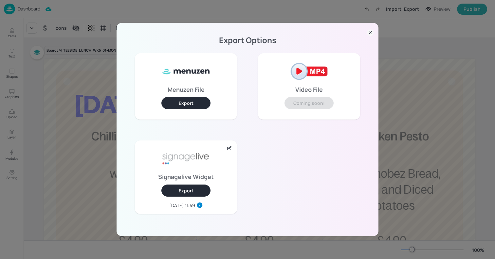
click at [83, 95] on div "Export Options Menuzen File Export Video File Coming soon! Signagelive Widget E…" at bounding box center [247, 129] width 495 height 259
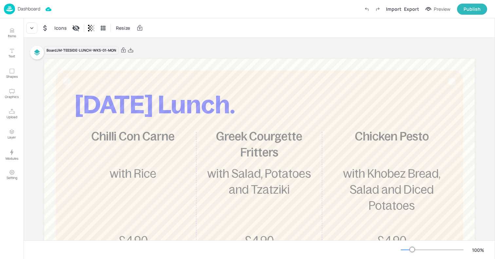
click at [23, 11] on p "Dashboard" at bounding box center [29, 9] width 23 height 5
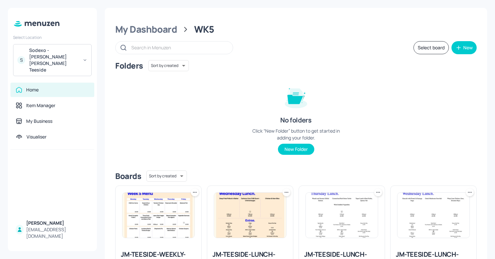
click at [73, 52] on div "Sodexo - Johnson Matthey Teeside" at bounding box center [53, 60] width 49 height 26
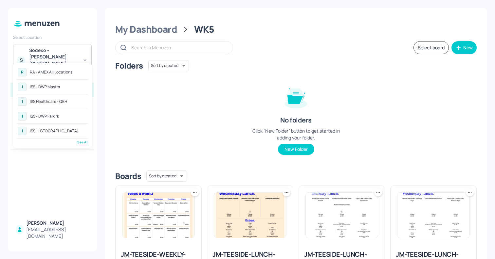
click at [81, 143] on div "See All" at bounding box center [52, 142] width 72 height 5
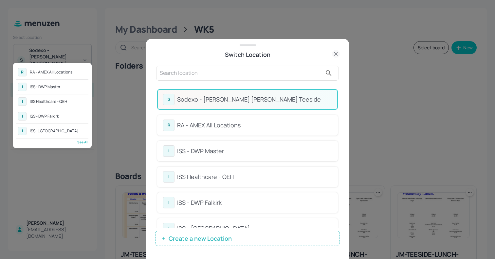
click at [181, 70] on div at bounding box center [247, 129] width 495 height 259
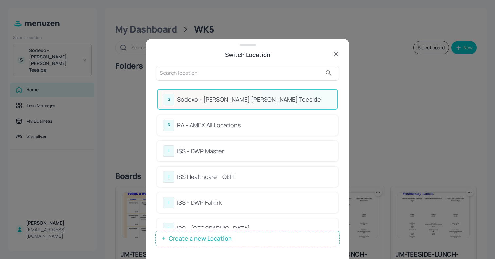
click at [181, 70] on div at bounding box center [247, 129] width 495 height 259
click at [181, 70] on input "text" at bounding box center [241, 73] width 162 height 10
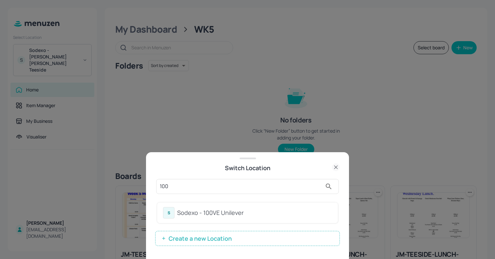
type input "100"
click at [183, 211] on div "Sodexo - 100VE Unilever" at bounding box center [254, 213] width 155 height 9
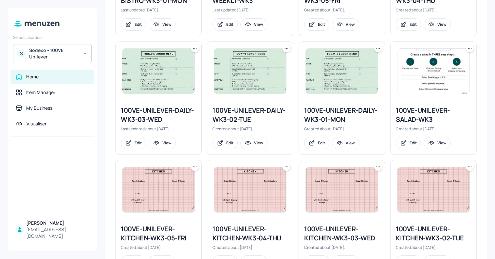
scroll to position [312, 0]
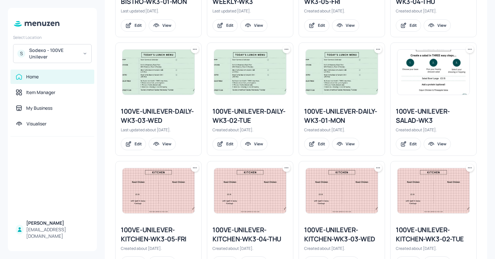
click at [468, 49] on icon at bounding box center [469, 49] width 7 height 7
click at [443, 71] on p "Duplicate" at bounding box center [435, 74] width 18 height 6
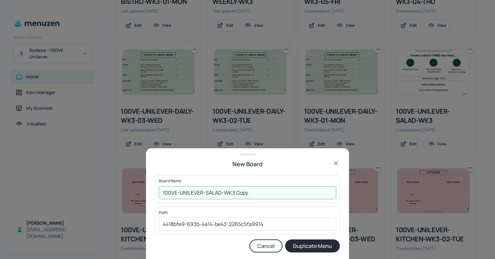
click at [161, 194] on input "100VE-UNILEVER-SALAD-WK3 Copy" at bounding box center [247, 192] width 177 height 13
drag, startPoint x: 253, startPoint y: 192, endPoint x: 321, endPoint y: 196, distance: 68.5
click at [321, 196] on input "013ed-100VE-UNILEVER-SALAD-WK3 Copy" at bounding box center [247, 192] width 177 height 13
type input "013ed-100VE-UNILEVER-SALAD-WK3 131025"
click at [285, 240] on button "Duplicate Menu" at bounding box center [312, 246] width 55 height 13
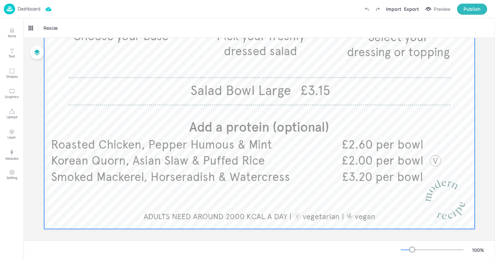
scroll to position [185, 0]
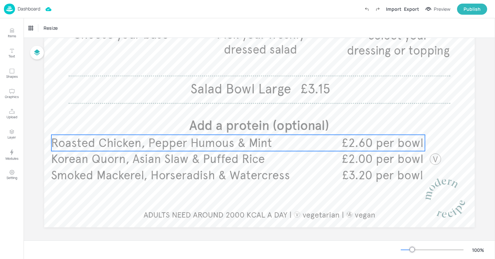
click at [203, 146] on span "Roasted Chicken, Pepper Humous & Mint" at bounding box center [161, 143] width 221 height 14
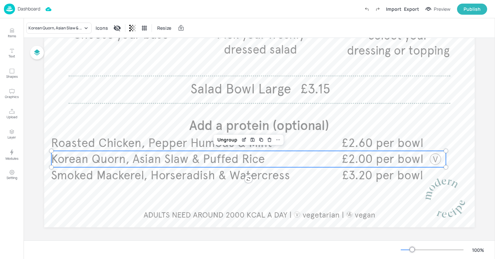
click at [131, 162] on span "Korean Quorn, Asian Slaw & Puffed Rice" at bounding box center [158, 159] width 214 height 14
click at [244, 139] on icon "Edit Item" at bounding box center [244, 139] width 3 height 3
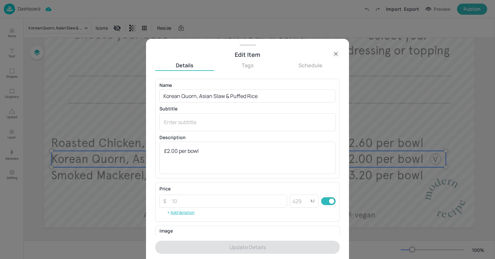
click at [9, 30] on div at bounding box center [247, 129] width 495 height 259
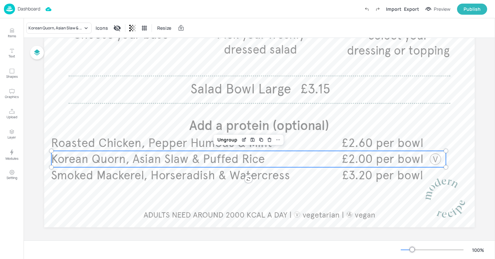
click at [13, 34] on p "Items" at bounding box center [12, 36] width 8 height 5
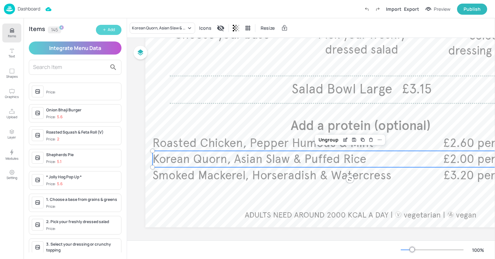
click at [110, 32] on div "Add" at bounding box center [111, 30] width 7 height 6
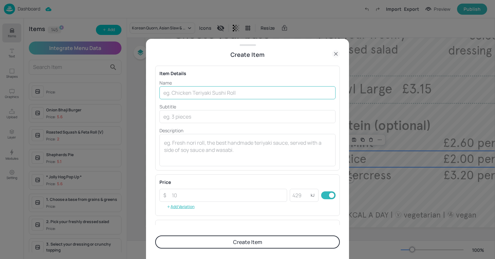
click at [202, 95] on input "text" at bounding box center [247, 92] width 176 height 13
paste input "-Korean Quorn steak, Asina slaw, puffed rice Pickled chilli"
drag, startPoint x: 165, startPoint y: 93, endPoint x: 145, endPoint y: 92, distance: 20.3
click at [145, 92] on div "Create Item Item Details Name -Korean Quorn steak, Asina slaw, puffed rice Pick…" at bounding box center [247, 129] width 495 height 259
click at [200, 92] on input "Korean Quorn steak, Asina slaw, puffed rice Pickled chilli" at bounding box center [247, 92] width 176 height 13
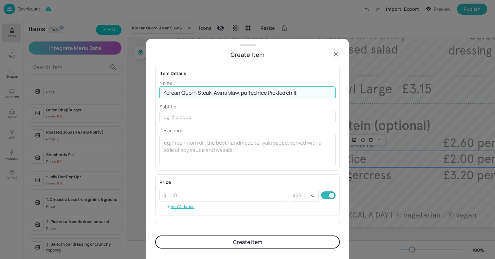
click at [226, 94] on input "Korean Quorn Steak, Asina slaw, puffed rice Pickled chilli" at bounding box center [247, 92] width 176 height 13
click at [268, 93] on input "Korean Quorn Steak, Asian Slaw, puffed rice Pickled chilli" at bounding box center [247, 92] width 176 height 13
type input "Korean Quorn Steak, Asian Slaw, Pickled chilli"
click at [184, 156] on textarea at bounding box center [247, 150] width 167 height 22
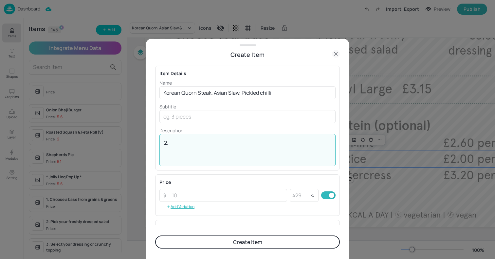
type textarea "2"
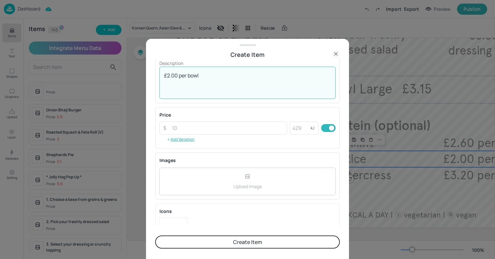
scroll to position [93, 0]
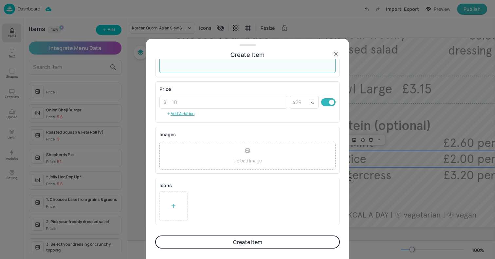
type textarea "£2.00 per bowl"
click at [173, 206] on icon at bounding box center [173, 206] width 4 height 0
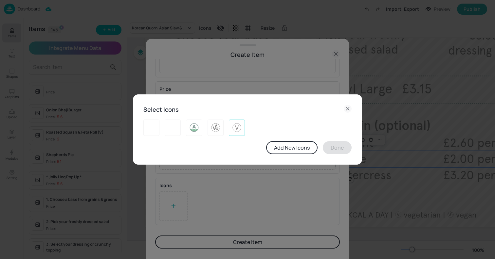
click at [240, 132] on img at bounding box center [237, 128] width 10 height 10
click at [349, 151] on button "Done" at bounding box center [337, 147] width 29 height 13
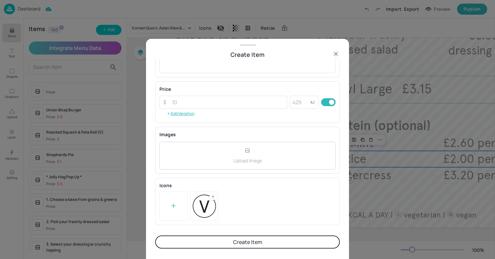
click at [216, 245] on button "Create Item" at bounding box center [247, 242] width 185 height 13
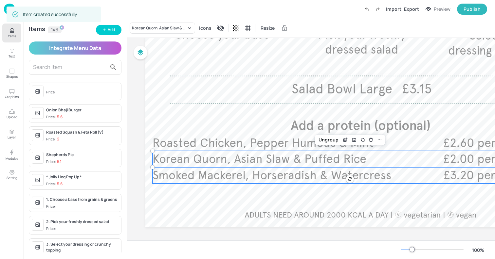
click at [217, 178] on span "Smoked Mackerel, Horseradish & Watercress" at bounding box center [271, 175] width 239 height 14
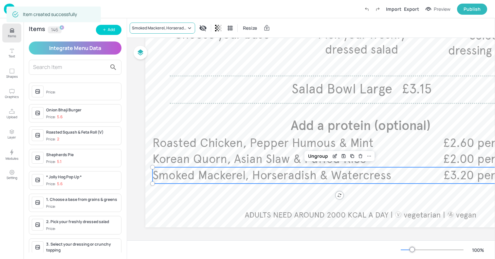
click at [144, 28] on div "Smoked Mackerel, Horseradish & Watercress" at bounding box center [159, 28] width 54 height 6
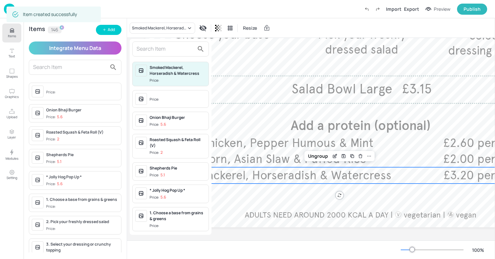
click at [153, 49] on input "text" at bounding box center [165, 49] width 58 height 10
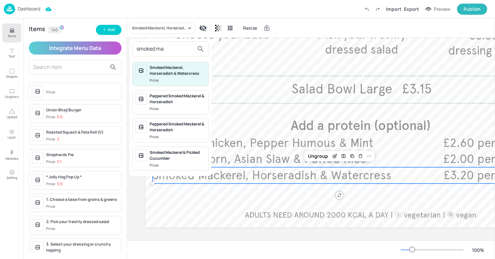
type input "smoked ma"
click at [167, 97] on div "Peppered Smoked Mackerel & Horseradish" at bounding box center [177, 99] width 56 height 12
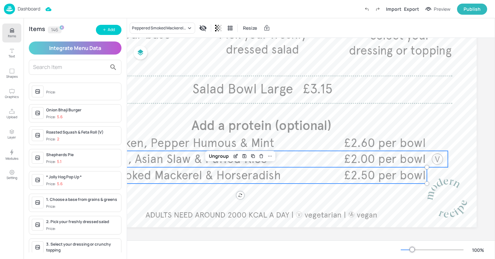
scroll to position [0, 101]
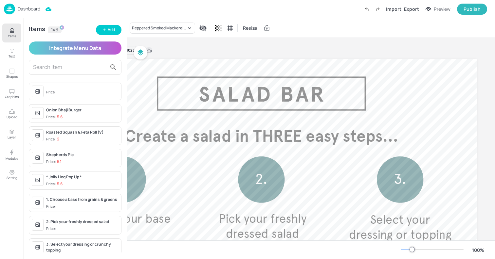
click at [150, 51] on icon at bounding box center [149, 50] width 6 height 7
